Goal: Obtain resource: Download file/media

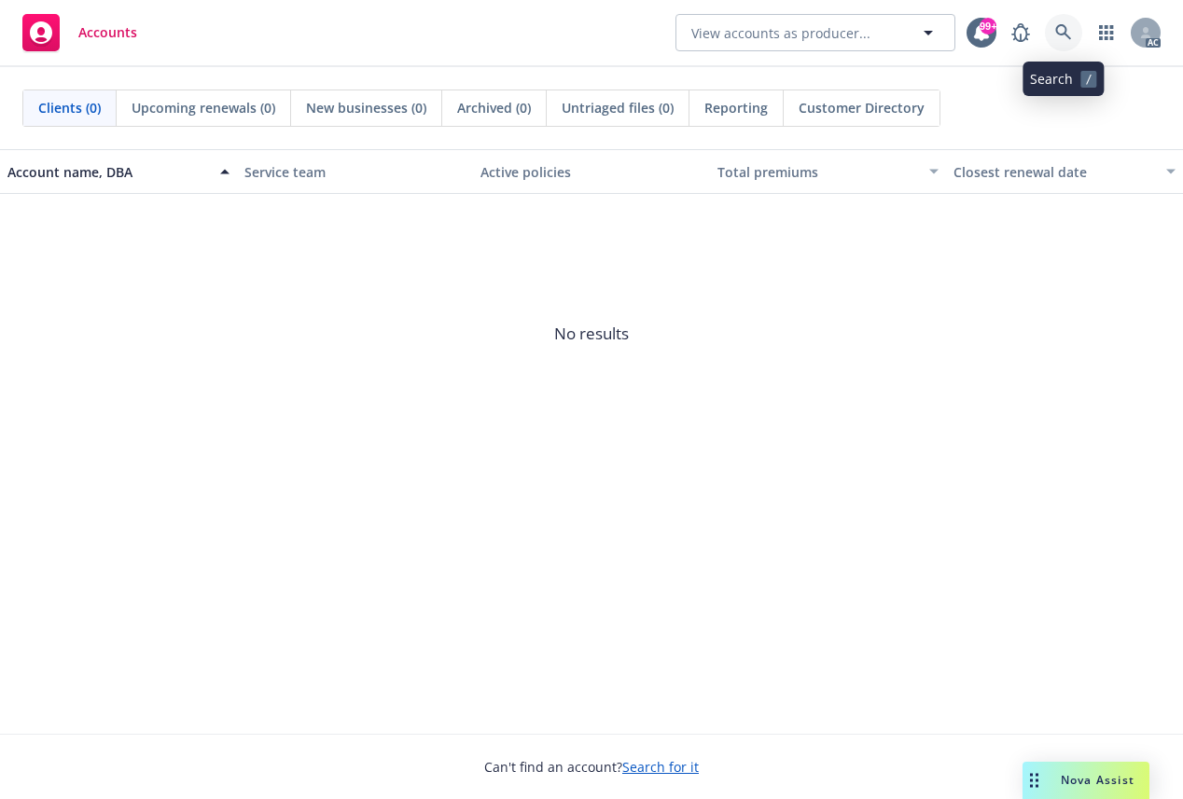
click at [1064, 28] on icon at bounding box center [1063, 32] width 17 height 17
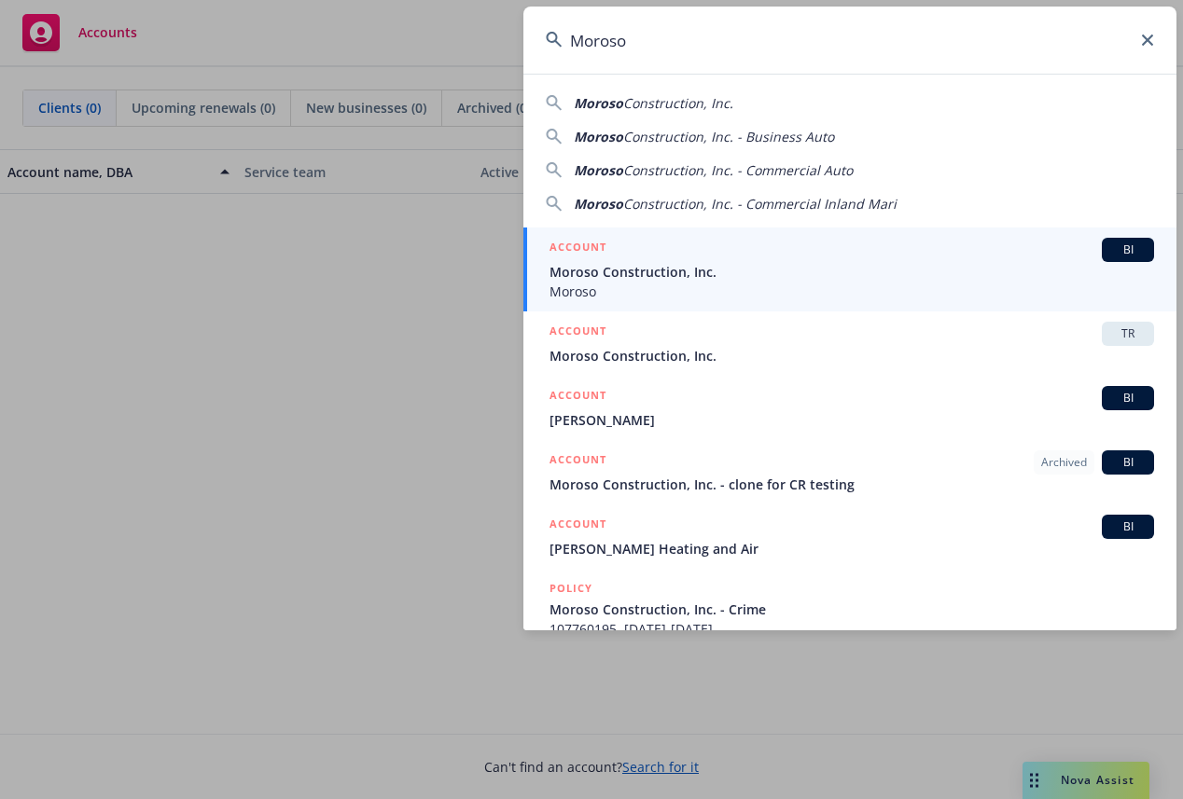
type input "Moroso"
click at [626, 266] on span "Moroso Construction, Inc." at bounding box center [851, 272] width 604 height 20
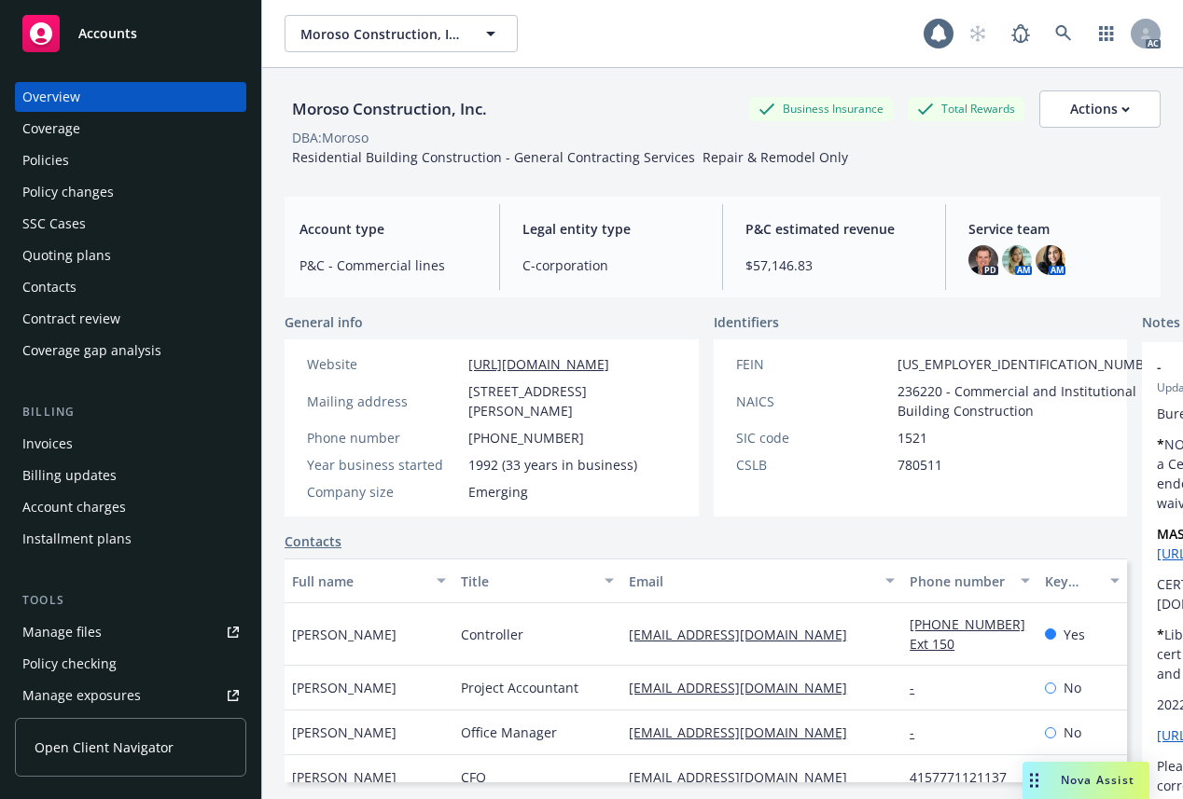
click at [46, 127] on div "Coverage" at bounding box center [51, 129] width 58 height 30
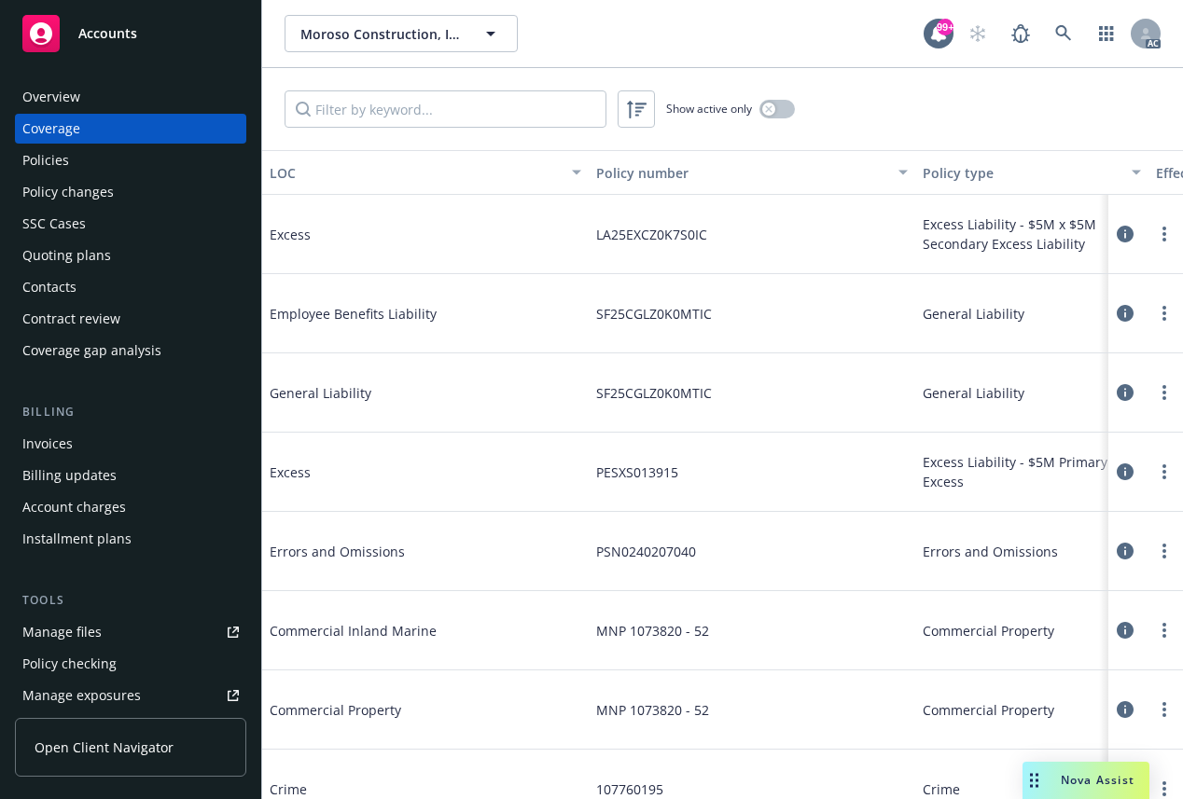
click at [53, 149] on div "Policies" at bounding box center [45, 160] width 47 height 30
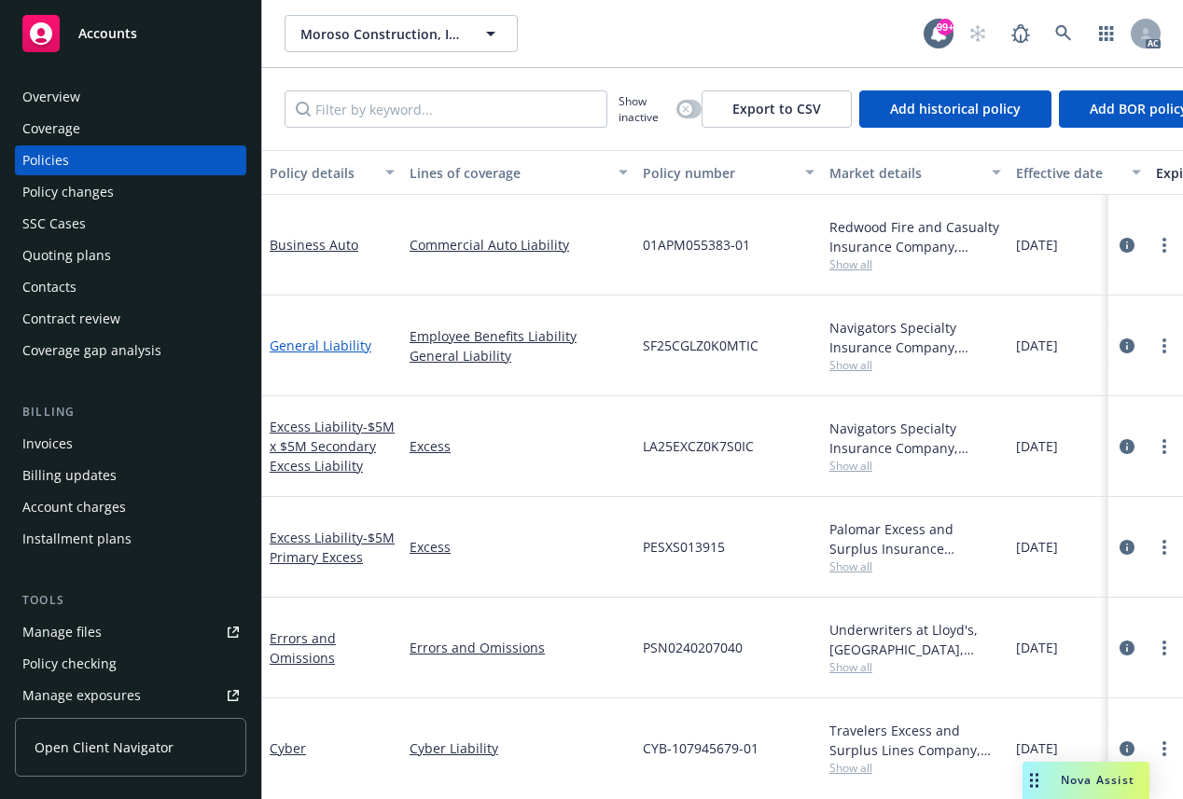
click at [321, 345] on link "General Liability" at bounding box center [321, 346] width 102 height 18
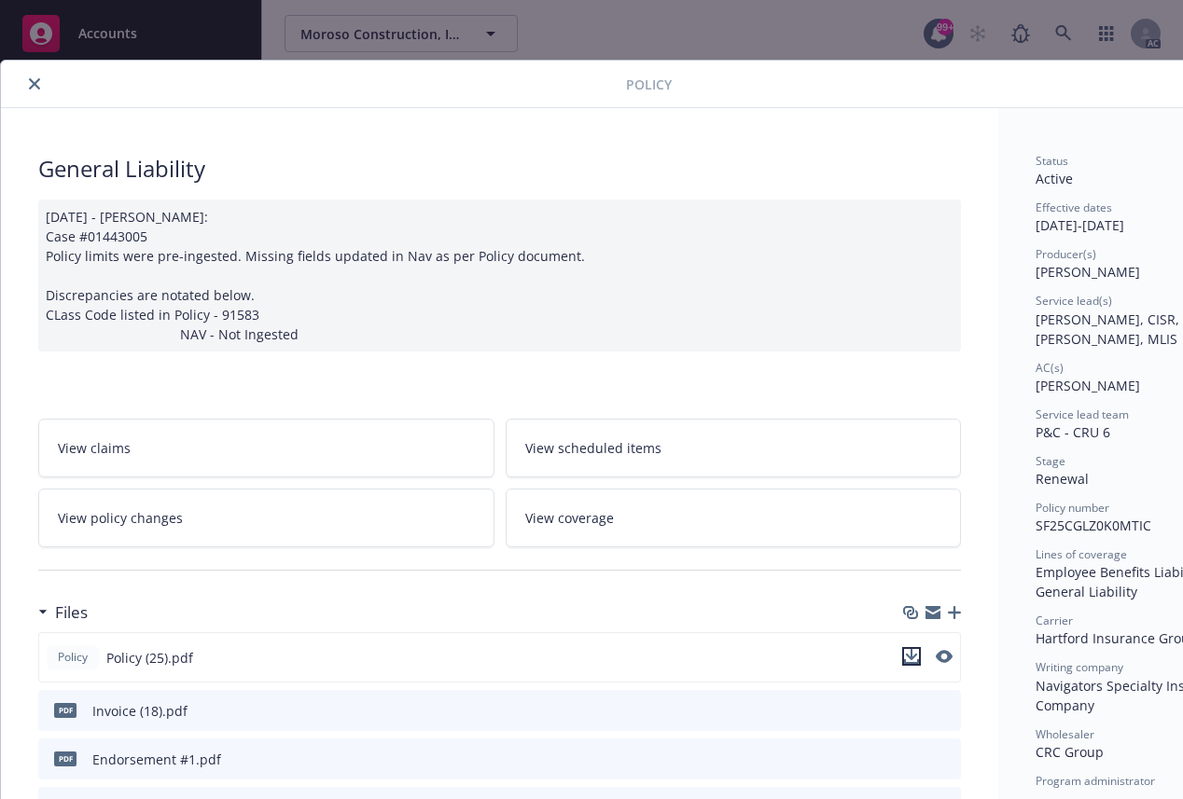
drag, startPoint x: 915, startPoint y: 652, endPoint x: 866, endPoint y: 644, distance: 49.1
click at [914, 652] on icon "download file" at bounding box center [911, 656] width 15 height 15
click at [31, 81] on icon "close" at bounding box center [34, 83] width 11 height 11
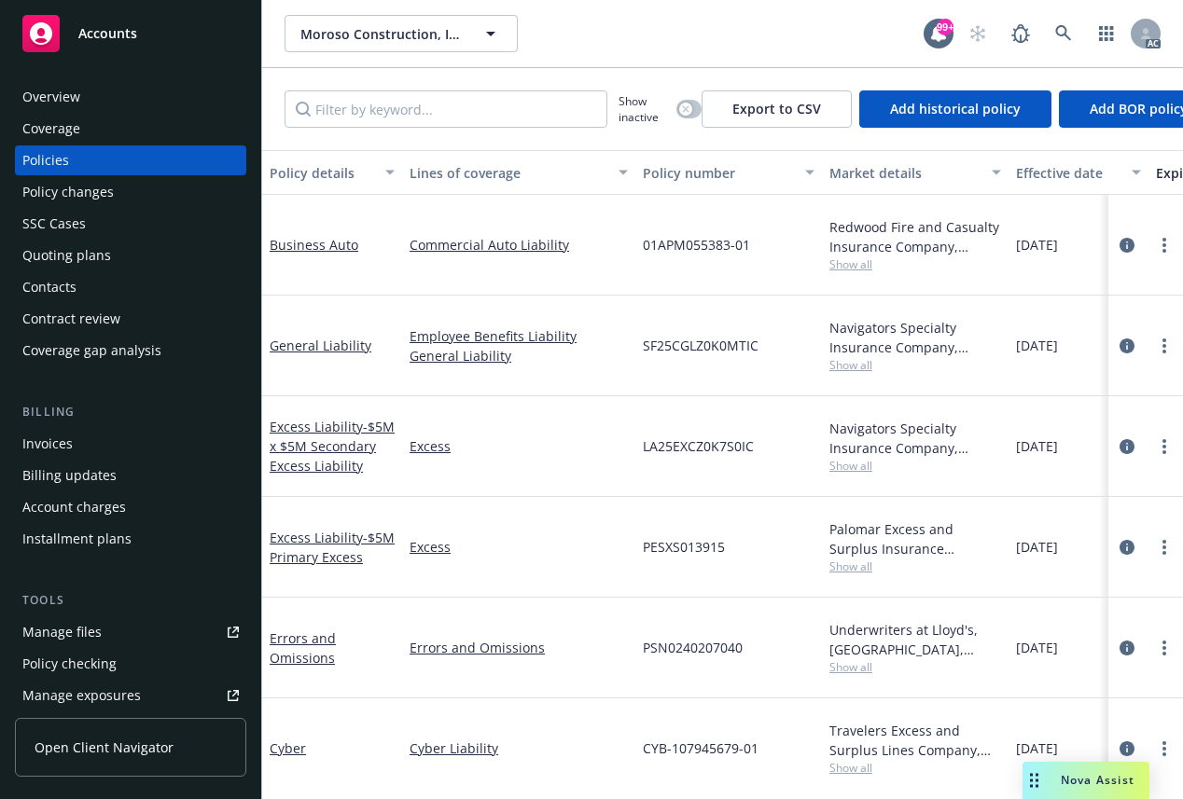
scroll to position [187, 0]
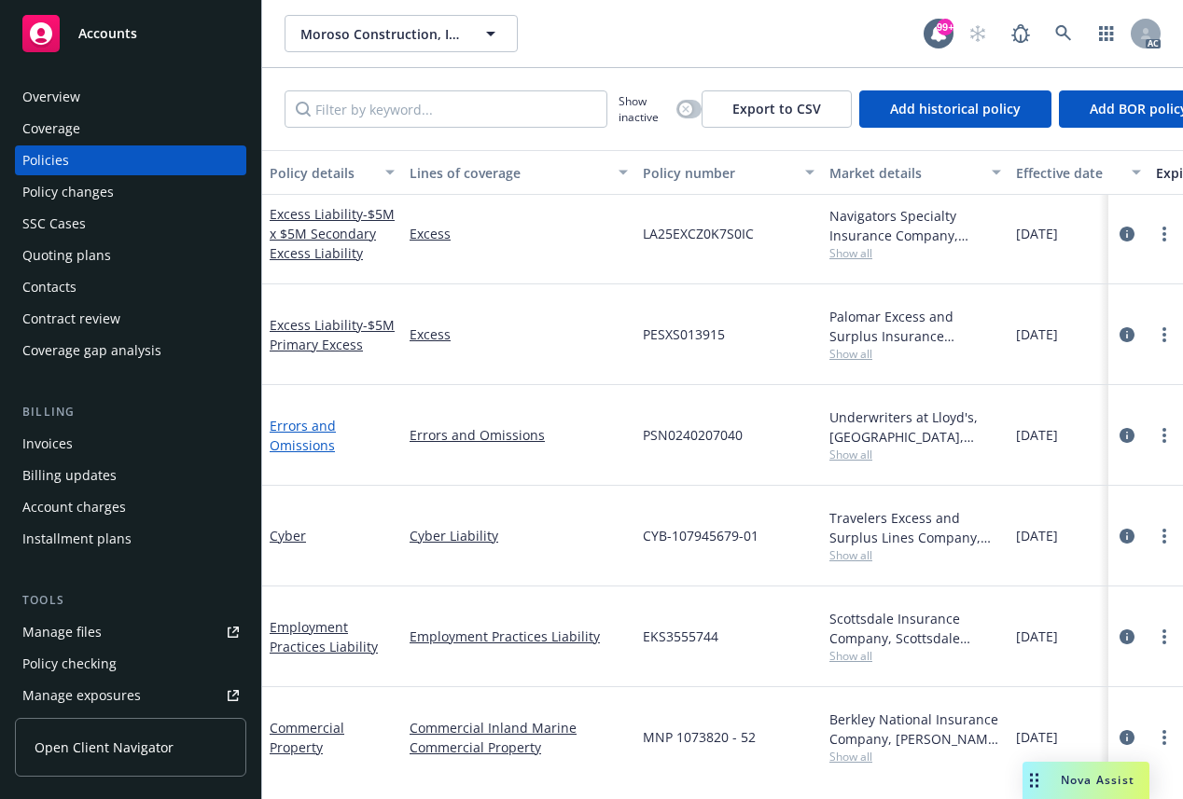
drag, startPoint x: 301, startPoint y: 441, endPoint x: 311, endPoint y: 441, distance: 10.3
click at [301, 441] on link "Errors and Omissions" at bounding box center [303, 435] width 66 height 37
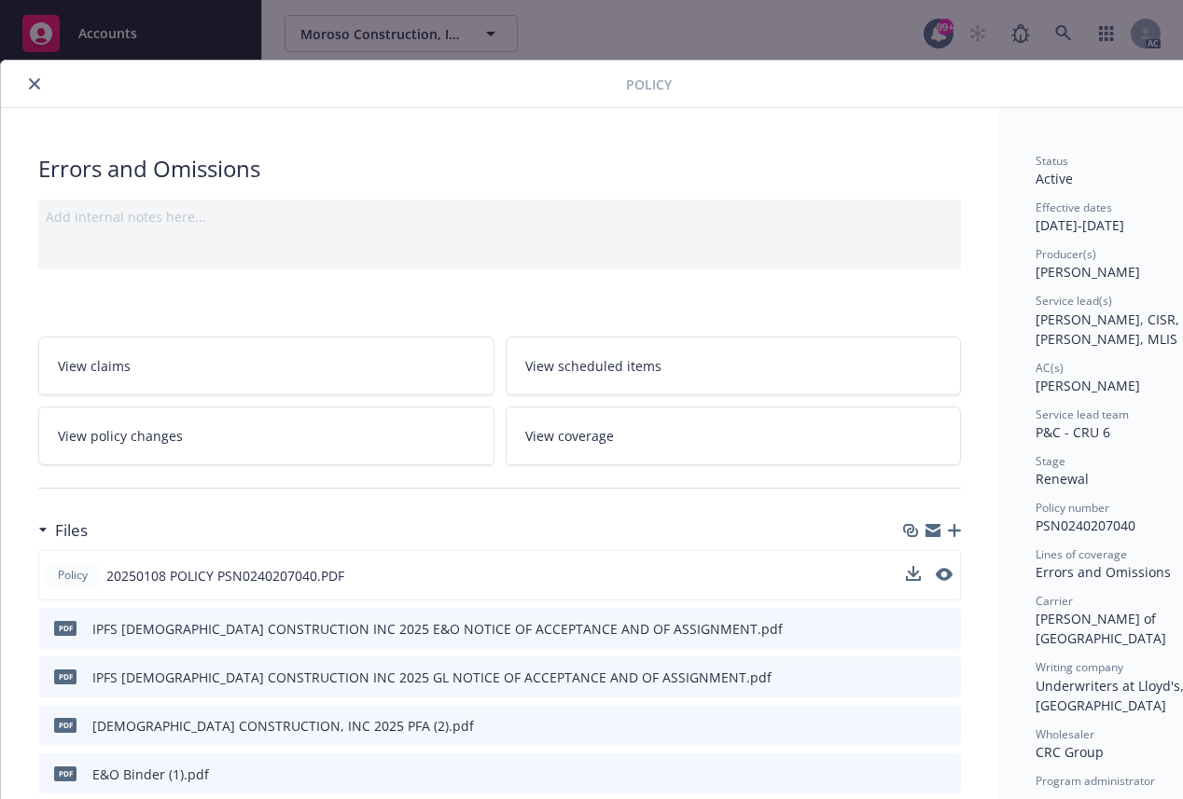
click at [905, 571] on div "Policy 20250108 POLICY PSN0240207040.PDF" at bounding box center [499, 575] width 922 height 50
click at [911, 576] on icon "download file" at bounding box center [911, 574] width 15 height 15
click at [31, 90] on button "close" at bounding box center [34, 84] width 22 height 22
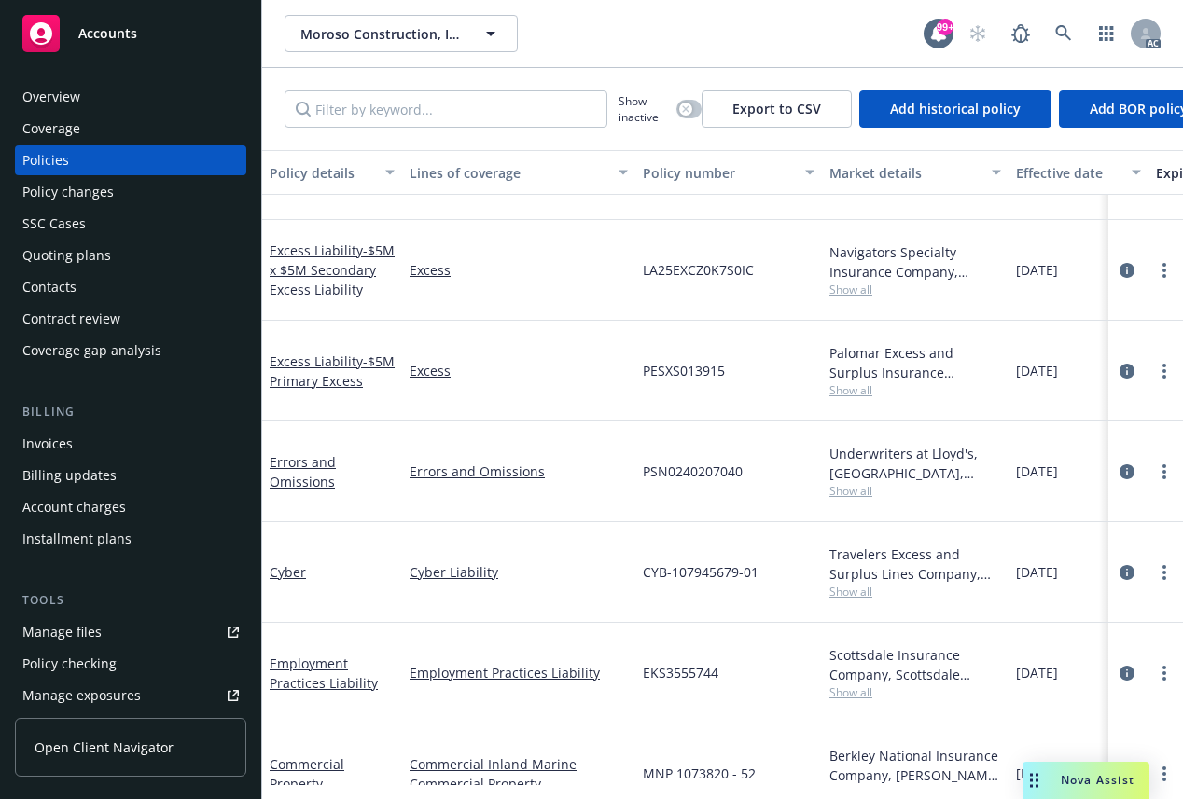
scroll to position [147, 0]
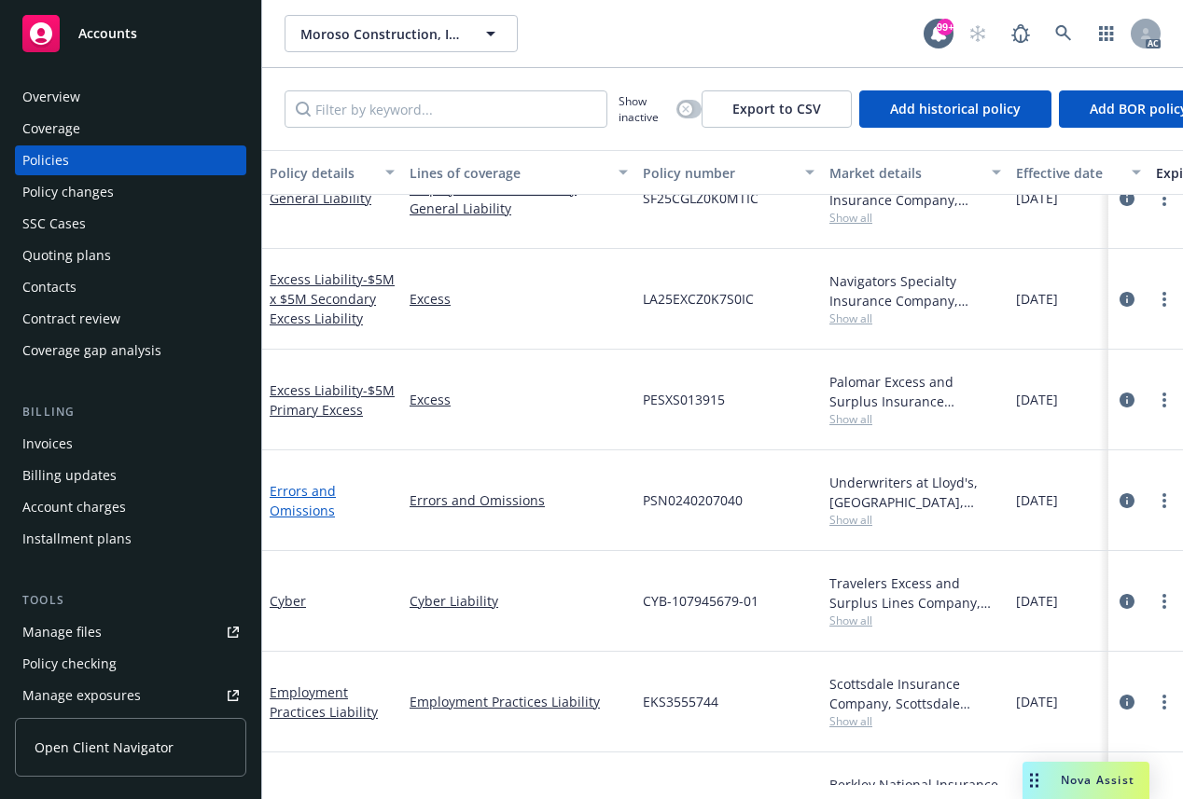
click at [287, 513] on link "Errors and Omissions" at bounding box center [303, 500] width 66 height 37
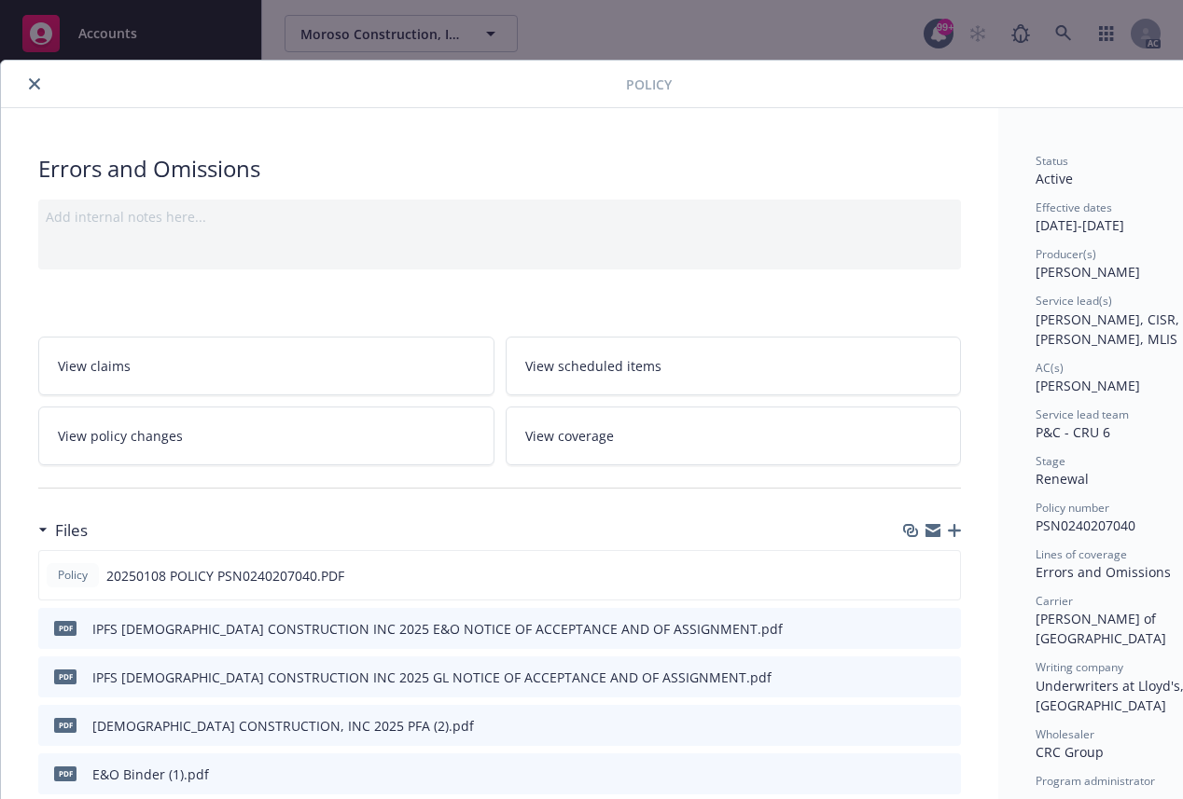
scroll to position [56, 0]
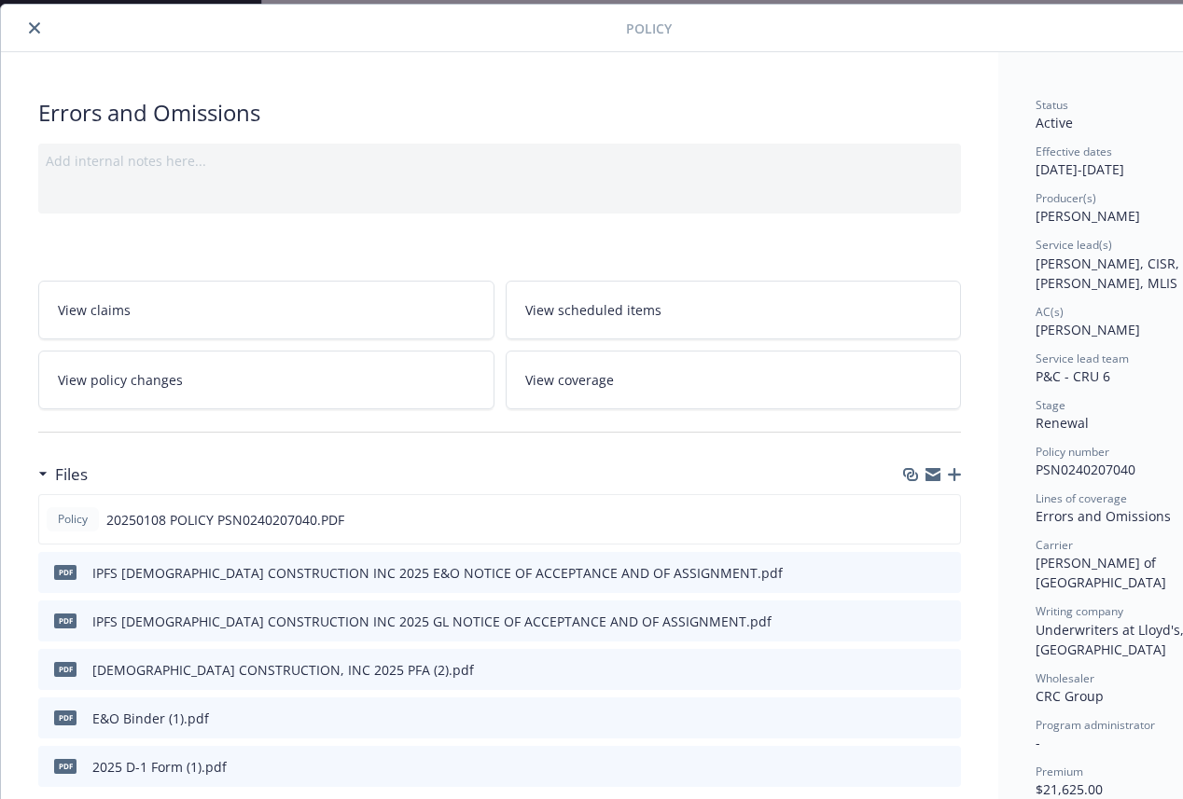
click at [917, 720] on icon "download file" at bounding box center [912, 717] width 15 height 15
